Goal: Navigation & Orientation: Find specific page/section

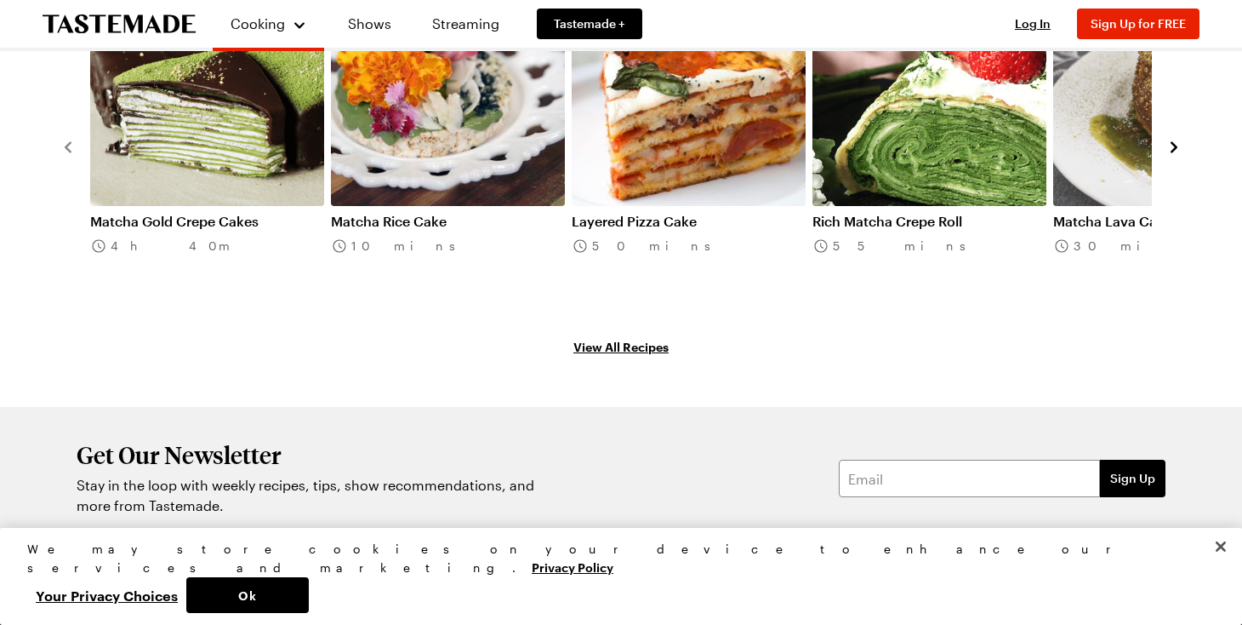
scroll to position [2078, 0]
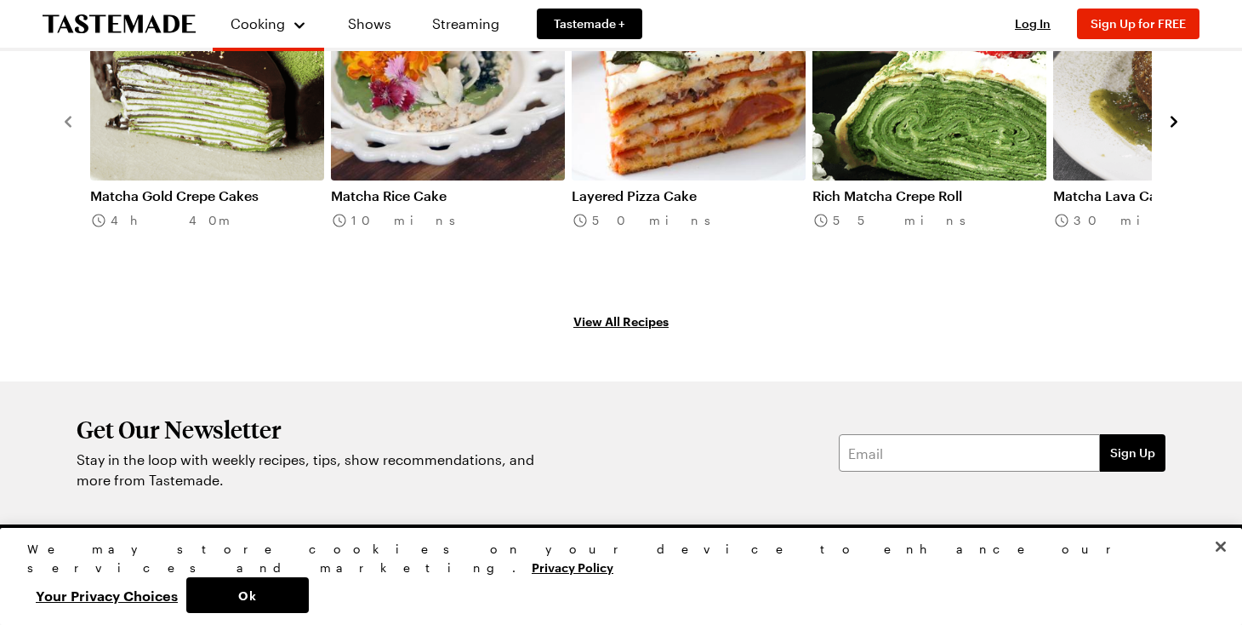
click at [624, 311] on link "View All Recipes" at bounding box center [621, 320] width 1123 height 19
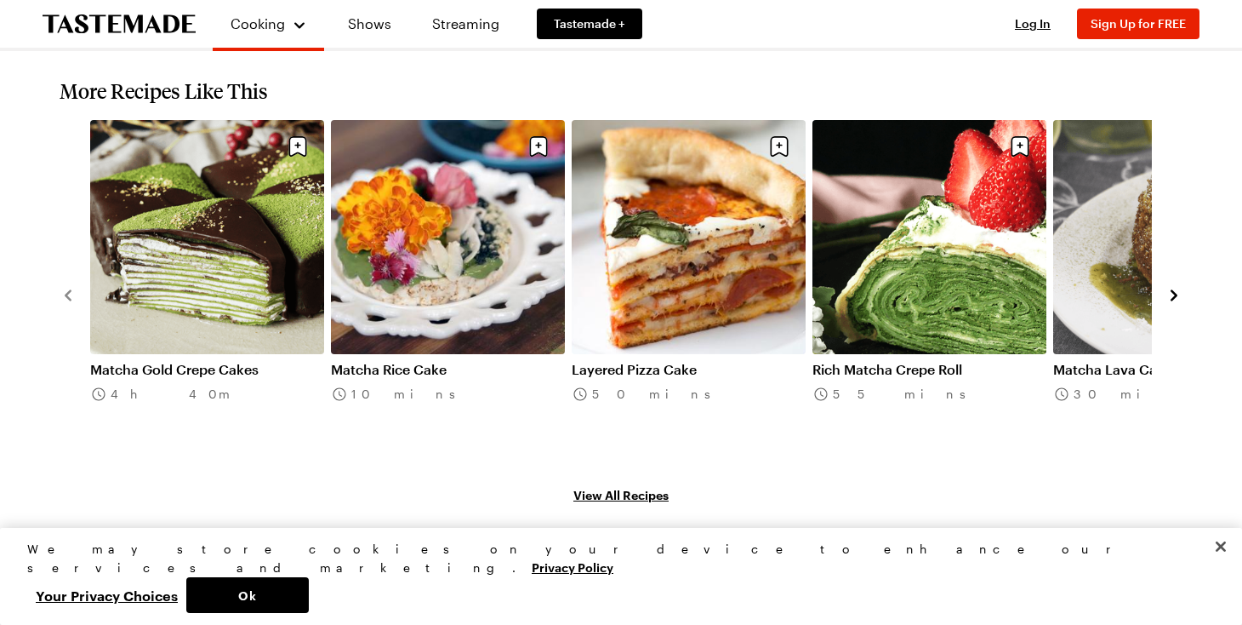
scroll to position [1976, 0]
